Goal: Check status: Check status

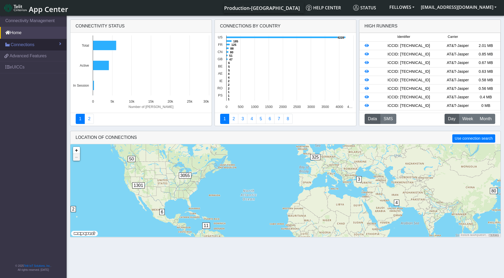
drag, startPoint x: 32, startPoint y: 45, endPoint x: 35, endPoint y: 49, distance: 4.7
click at [33, 45] on span "Connections" at bounding box center [23, 45] width 24 height 6
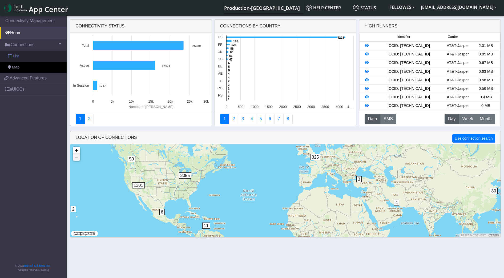
click at [36, 57] on link "List" at bounding box center [33, 56] width 67 height 11
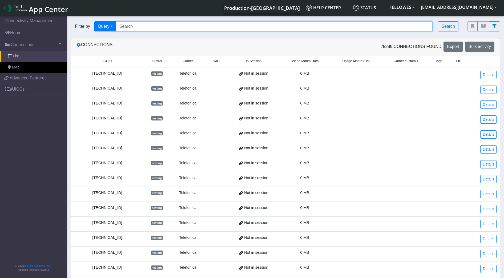
click at [147, 25] on input "Search..." at bounding box center [274, 26] width 317 height 10
paste input "353141280784328"
type input "353141280784328"
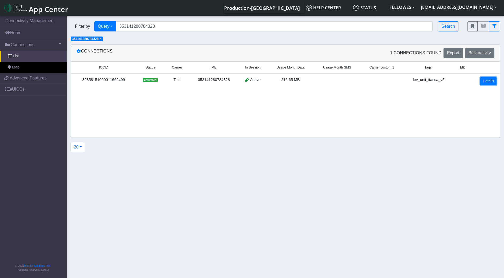
click at [485, 80] on link "Details" at bounding box center [488, 81] width 16 height 8
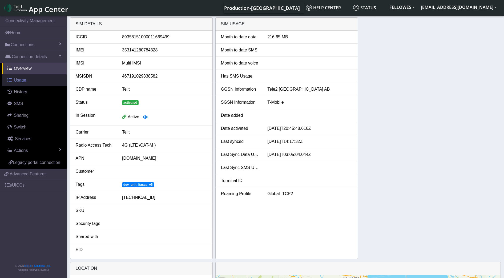
click at [26, 79] on link "Usage" at bounding box center [34, 80] width 65 height 12
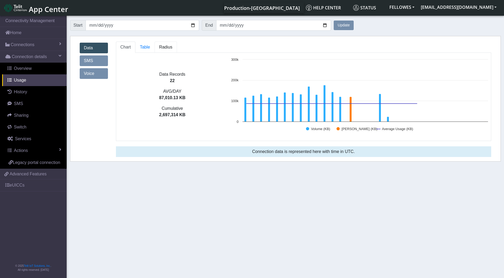
click at [169, 48] on span "Radius" at bounding box center [165, 47] width 13 height 5
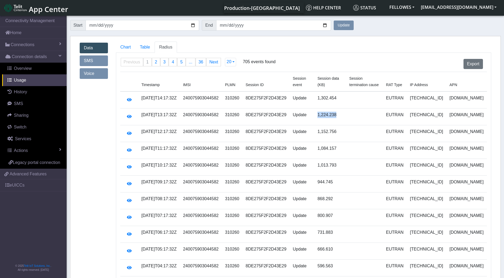
drag, startPoint x: 343, startPoint y: 119, endPoint x: 322, endPoint y: 118, distance: 21.1
click at [322, 118] on td "1,224.238" at bounding box center [330, 116] width 32 height 17
copy td "1,224.238"
click at [325, 25] on input "[DATE]" at bounding box center [273, 25] width 115 height 11
type input "[DATE]"
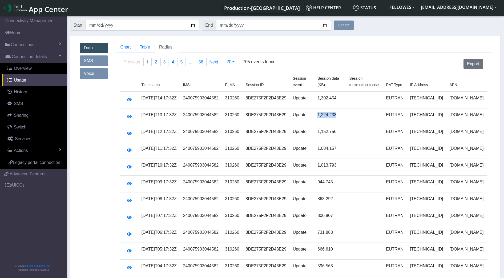
click at [348, 26] on button "Update" at bounding box center [344, 26] width 20 height 10
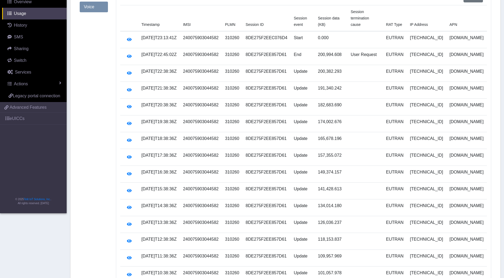
scroll to position [100, 0]
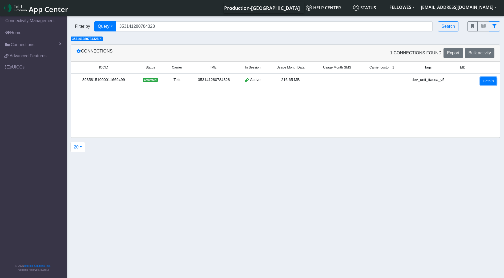
click at [491, 83] on link "Details" at bounding box center [488, 81] width 16 height 8
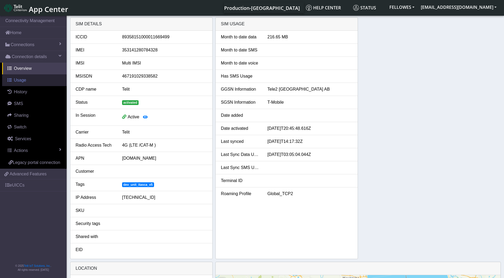
click at [45, 79] on link "Usage" at bounding box center [34, 80] width 65 height 12
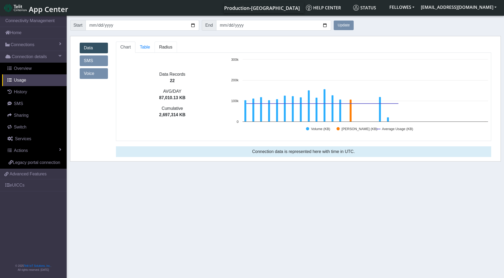
click at [171, 47] on link "Radius" at bounding box center [166, 47] width 22 height 11
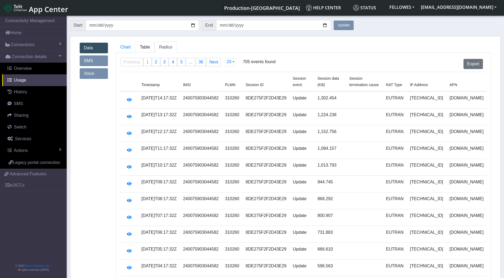
click at [142, 48] on span "Table" at bounding box center [145, 47] width 10 height 5
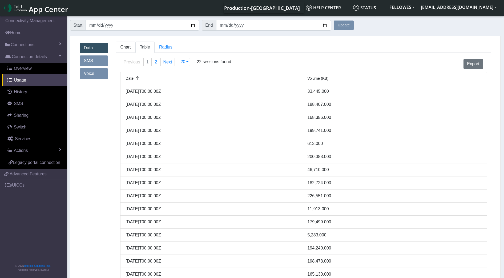
click at [126, 45] on span "Chart" at bounding box center [125, 47] width 10 height 5
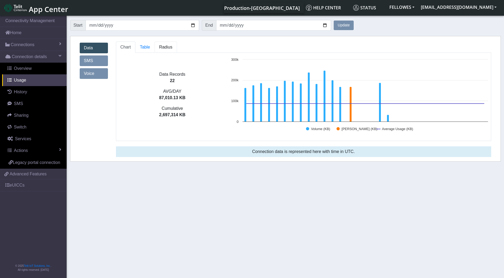
click at [171, 50] on link "Radius" at bounding box center [166, 47] width 22 height 11
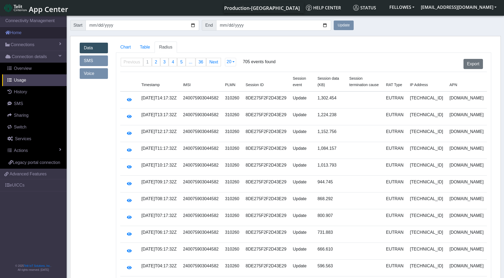
click at [41, 32] on link "Home" at bounding box center [33, 33] width 67 height 12
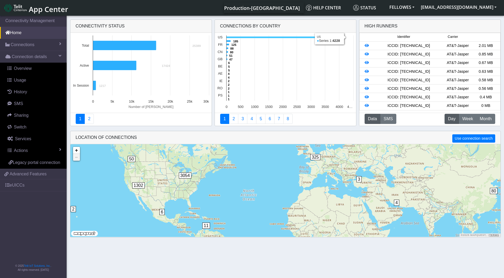
click at [249, 37] on icon at bounding box center [274, 38] width 96 height 2
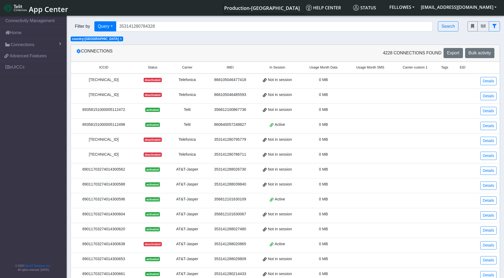
drag, startPoint x: 326, startPoint y: 64, endPoint x: 325, endPoint y: 69, distance: 4.5
click at [326, 64] on th "Usage Month Data" at bounding box center [323, 68] width 47 height 12
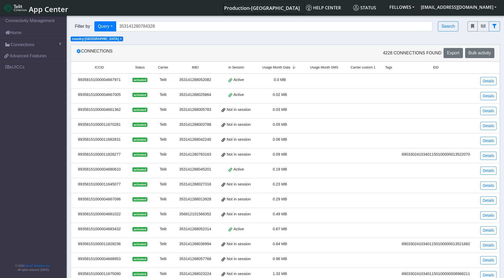
click at [324, 68] on span "Usage Month SMS" at bounding box center [324, 67] width 28 height 5
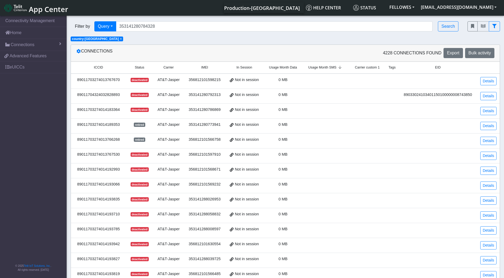
click at [278, 68] on span "Usage Month Data" at bounding box center [283, 67] width 28 height 5
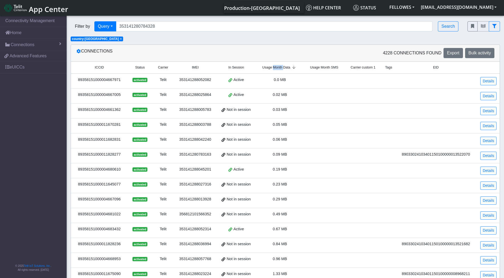
click at [278, 68] on span "Usage Month Data" at bounding box center [276, 67] width 28 height 5
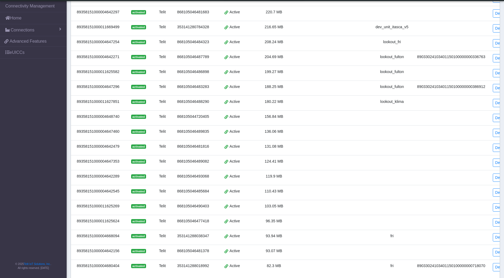
scroll to position [112, 0]
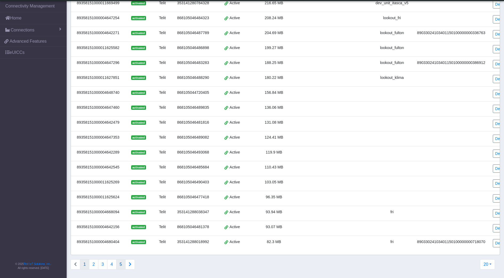
click at [123, 264] on button "5" at bounding box center [120, 264] width 9 height 10
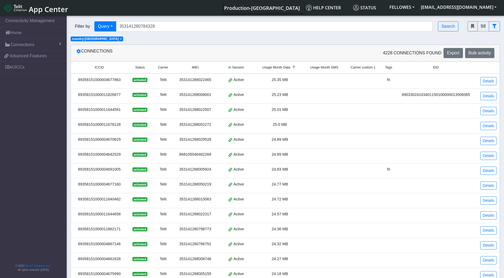
click at [105, 155] on div "89358151000004642529" at bounding box center [99, 155] width 50 height 6
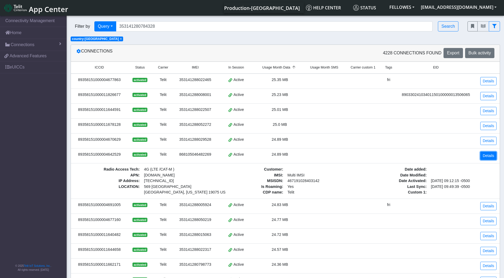
drag, startPoint x: 493, startPoint y: 158, endPoint x: 487, endPoint y: 157, distance: 5.9
click at [493, 157] on link "Details" at bounding box center [488, 156] width 16 height 8
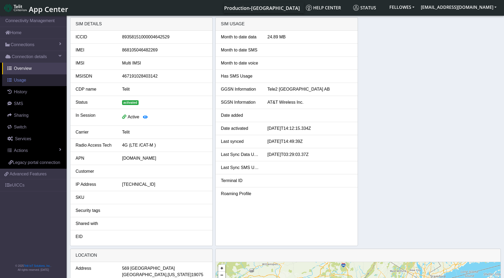
click at [30, 82] on link "Usage" at bounding box center [34, 80] width 65 height 12
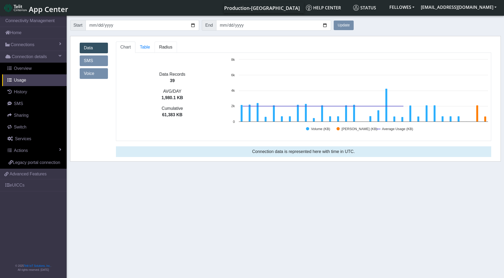
click at [163, 49] on span "Radius" at bounding box center [165, 47] width 13 height 5
